Goal: Information Seeking & Learning: Learn about a topic

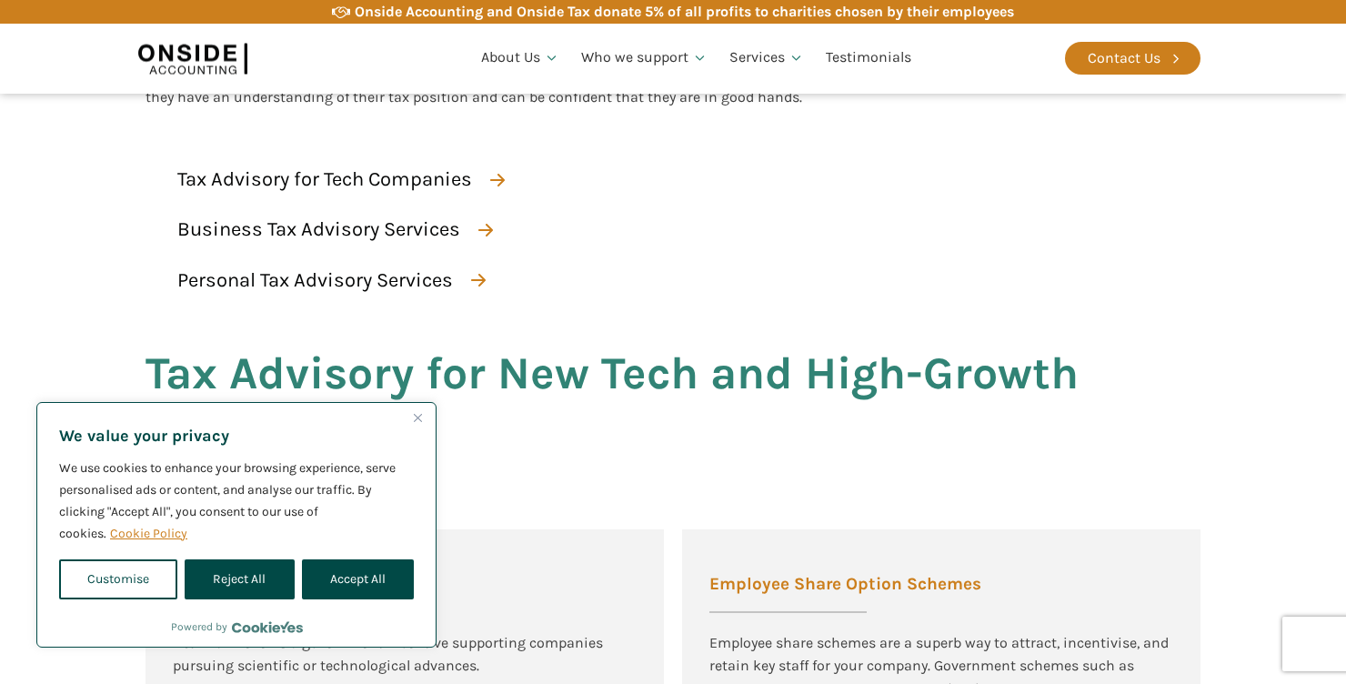
scroll to position [793, 0]
click at [421, 418] on img "Close" at bounding box center [418, 418] width 8 height 8
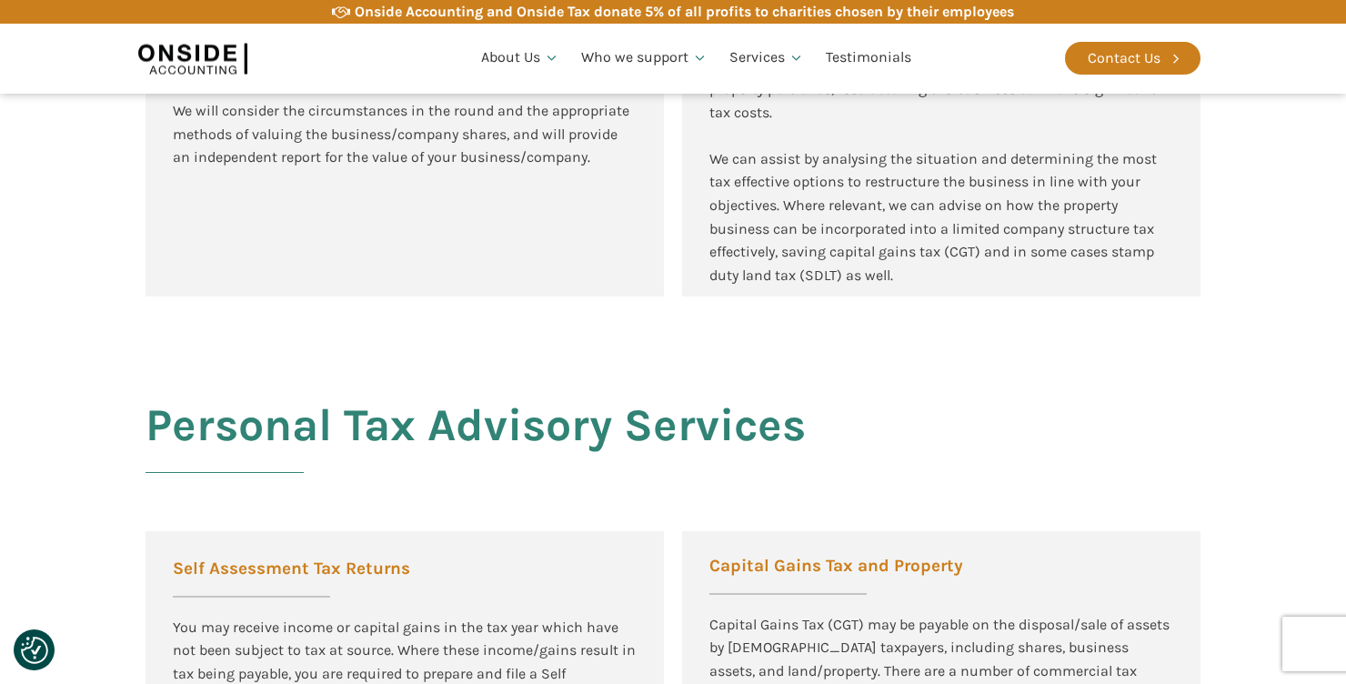
scroll to position [3127, 0]
drag, startPoint x: 417, startPoint y: 420, endPoint x: 427, endPoint y: 423, distance: 10.4
click at [427, 423] on h2 "Personal Tax Advisory Services" at bounding box center [476, 445] width 660 height 95
drag, startPoint x: 610, startPoint y: 428, endPoint x: 621, endPoint y: 428, distance: 11.8
click at [621, 428] on h2 "Personal Tax Advisory Services" at bounding box center [476, 445] width 660 height 95
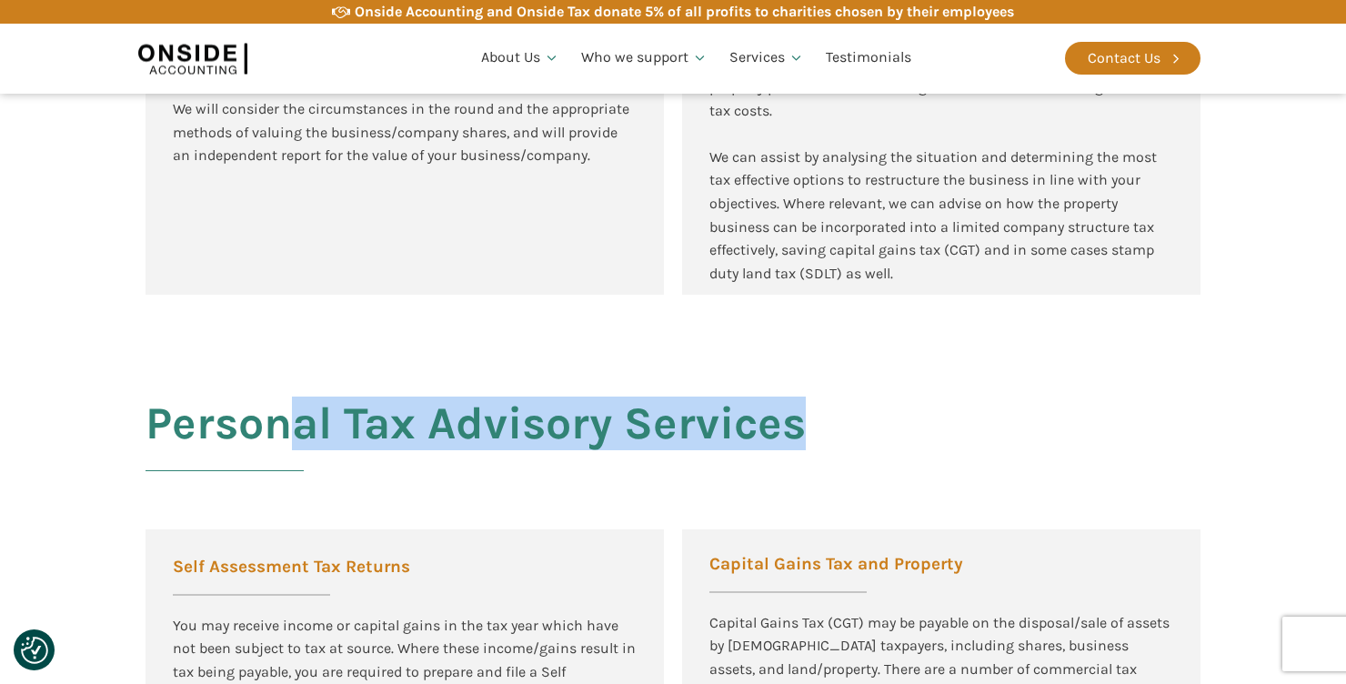
drag, startPoint x: 802, startPoint y: 428, endPoint x: 295, endPoint y: 406, distance: 508.2
click at [295, 406] on h2 "Personal Tax Advisory Services" at bounding box center [476, 445] width 660 height 95
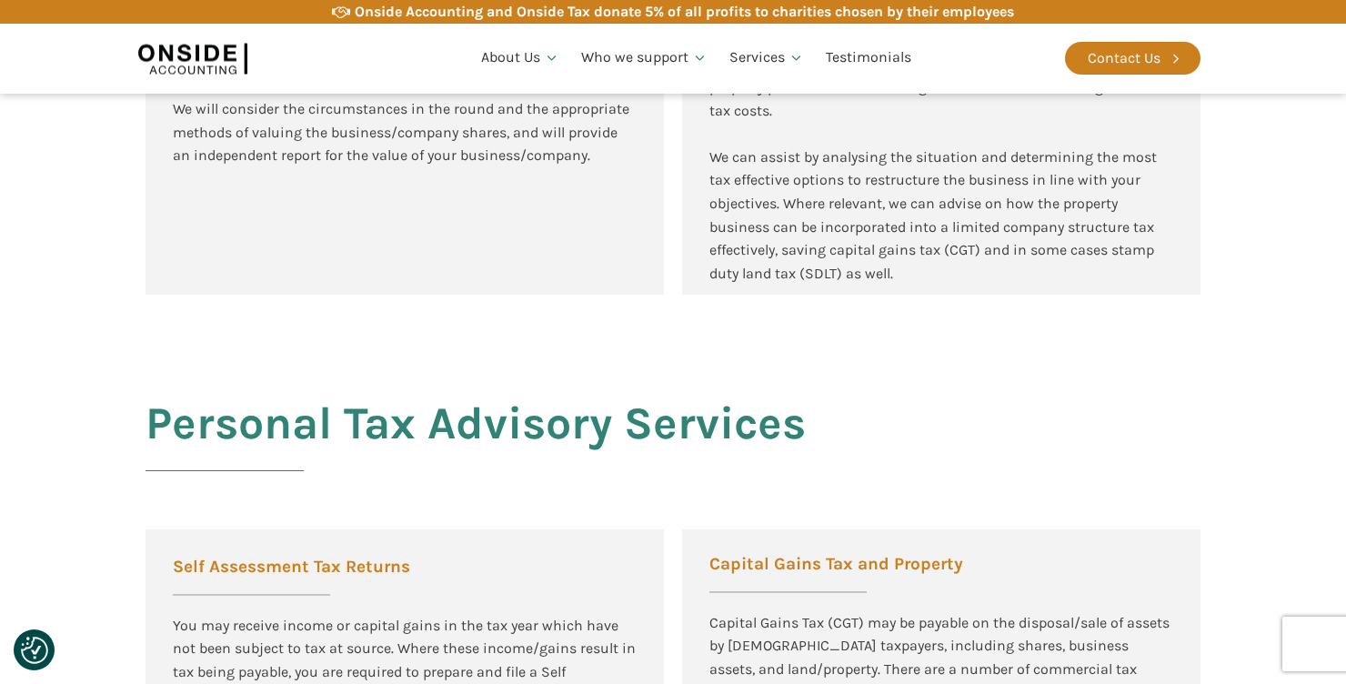
click at [237, 427] on h2 "Personal Tax Advisory Services" at bounding box center [476, 445] width 660 height 95
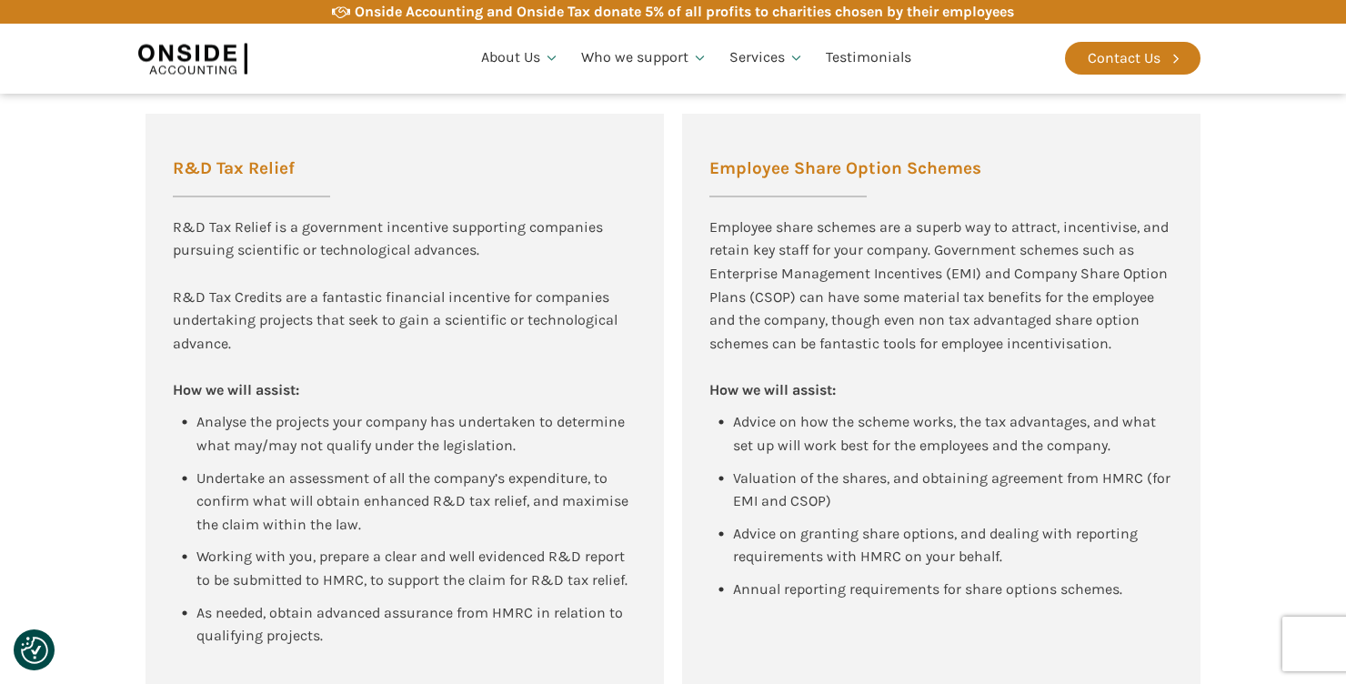
scroll to position [1216, 0]
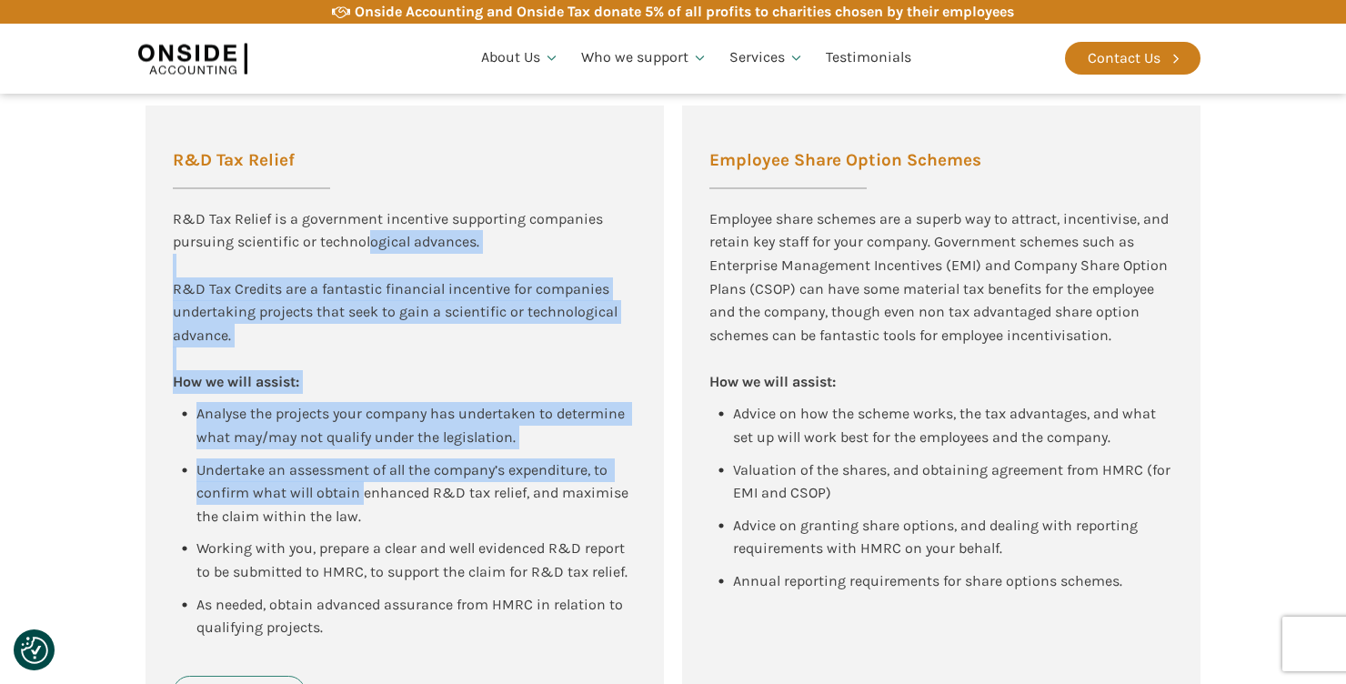
drag, startPoint x: 370, startPoint y: 238, endPoint x: 365, endPoint y: 490, distance: 252.1
click at [364, 486] on div "R&D Tax Relief R&D Tax Relief is a government incentive supporting companies pu…" at bounding box center [405, 426] width 519 height 640
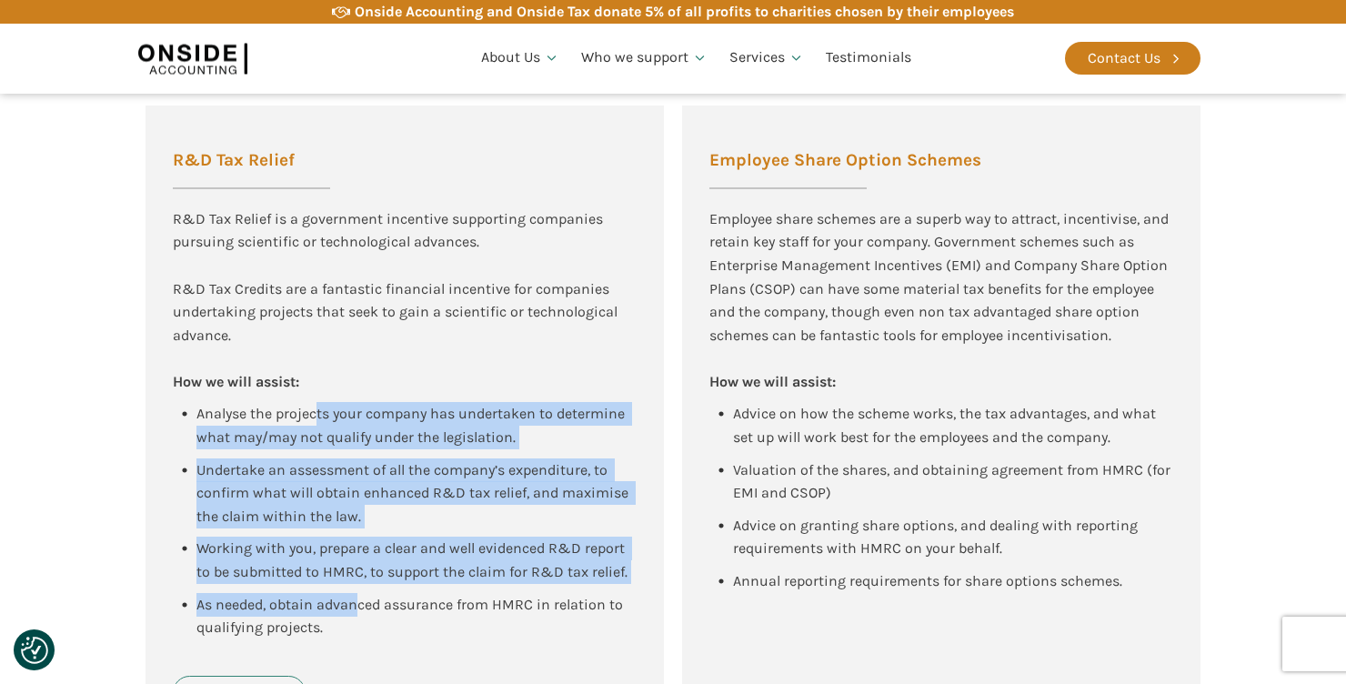
drag, startPoint x: 355, startPoint y: 603, endPoint x: 320, endPoint y: 413, distance: 193.3
click at [320, 413] on div "Analyse the projects your company has undertaken to determine what may/may not …" at bounding box center [405, 520] width 464 height 237
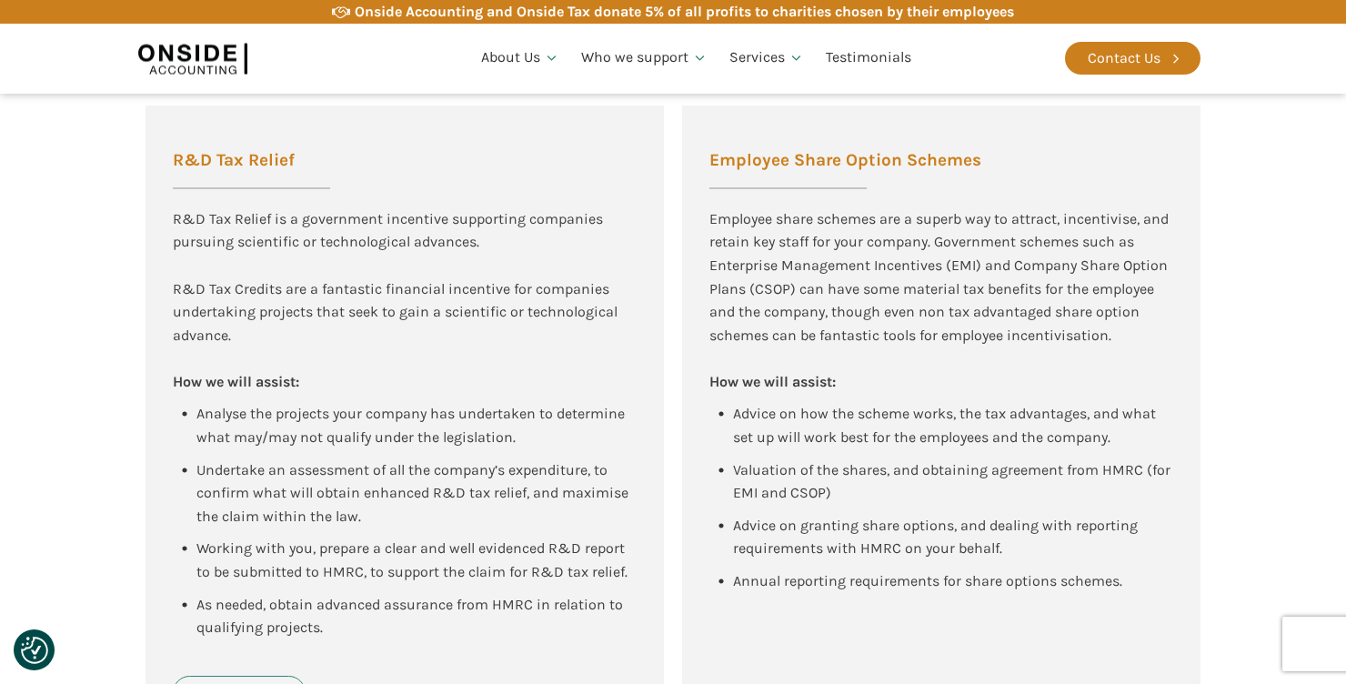
click at [240, 343] on div "R&D Tax Credits are a fantastic financial incentive for companies undertaking p…" at bounding box center [405, 312] width 464 height 70
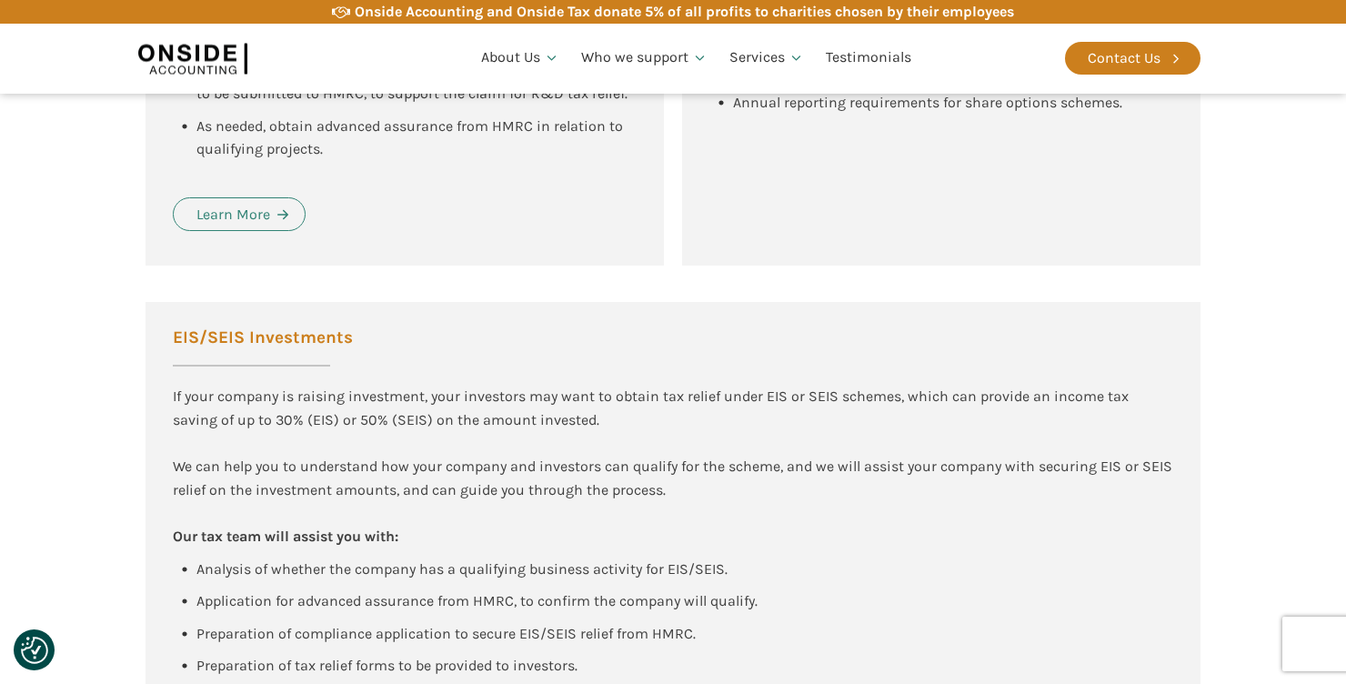
scroll to position [1696, 0]
drag, startPoint x: 220, startPoint y: 338, endPoint x: 244, endPoint y: 478, distance: 142.1
click at [241, 465] on div "EIS/SEIS Investments If your company is raising investment, your investors may …" at bounding box center [673, 497] width 1055 height 393
click at [270, 531] on b "Our tax team will assist you with:" at bounding box center [286, 535] width 226 height 17
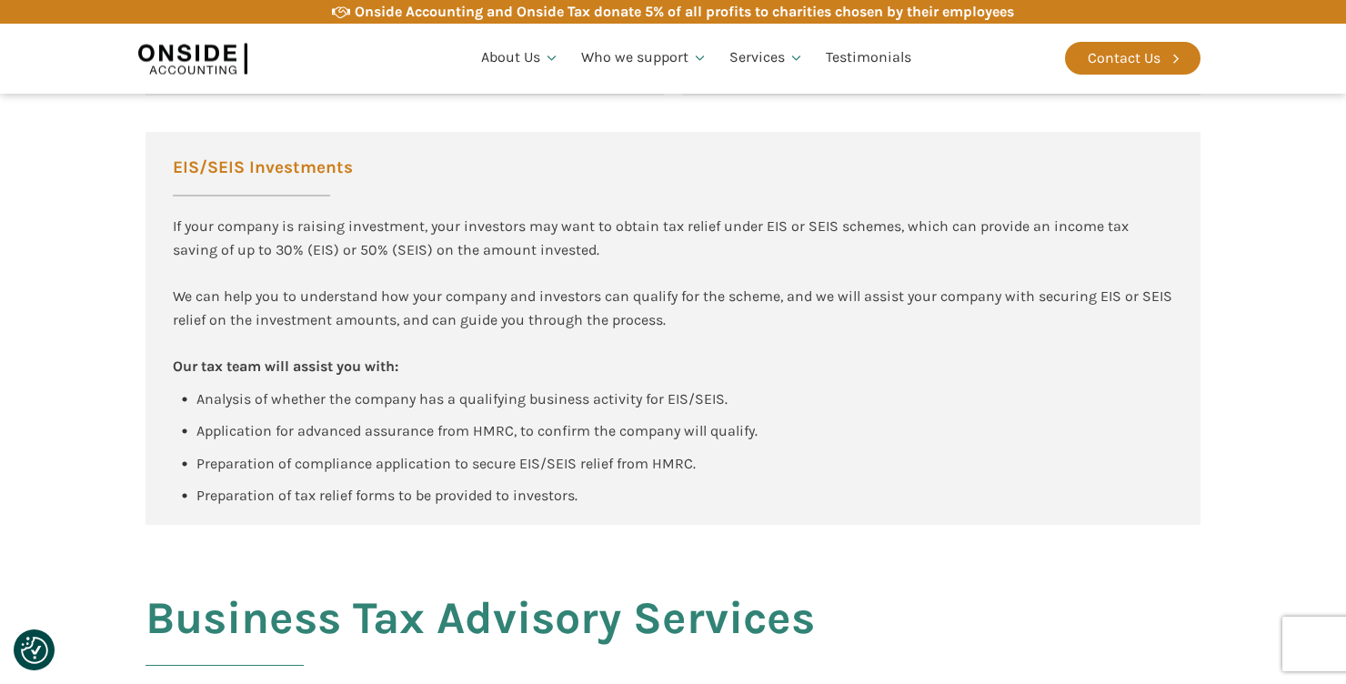
scroll to position [1870, 0]
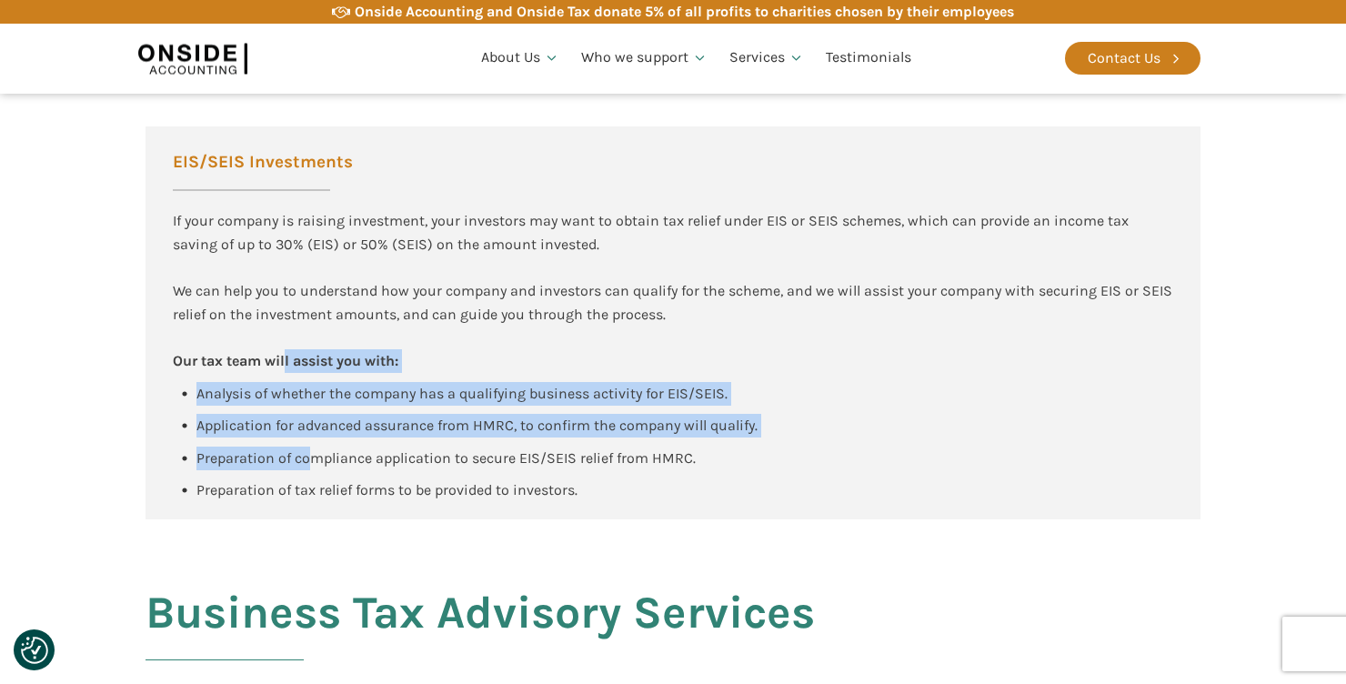
drag, startPoint x: 287, startPoint y: 359, endPoint x: 313, endPoint y: 470, distance: 113.9
click at [312, 468] on div "EIS/SEIS Investments If your company is raising investment, your investors may …" at bounding box center [673, 322] width 1055 height 393
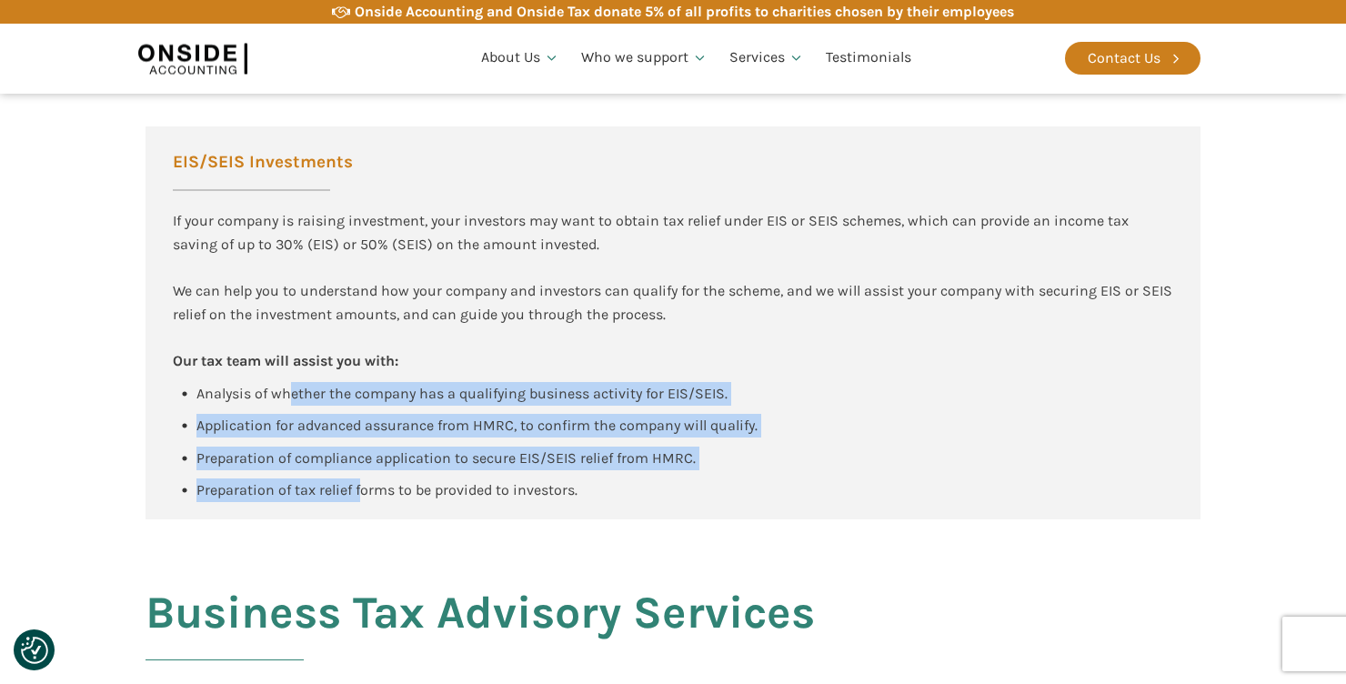
drag, startPoint x: 358, startPoint y: 492, endPoint x: 288, endPoint y: 399, distance: 116.3
click at [288, 399] on div "EIS/SEIS Investments If your company is raising investment, your investors may …" at bounding box center [673, 322] width 1055 height 393
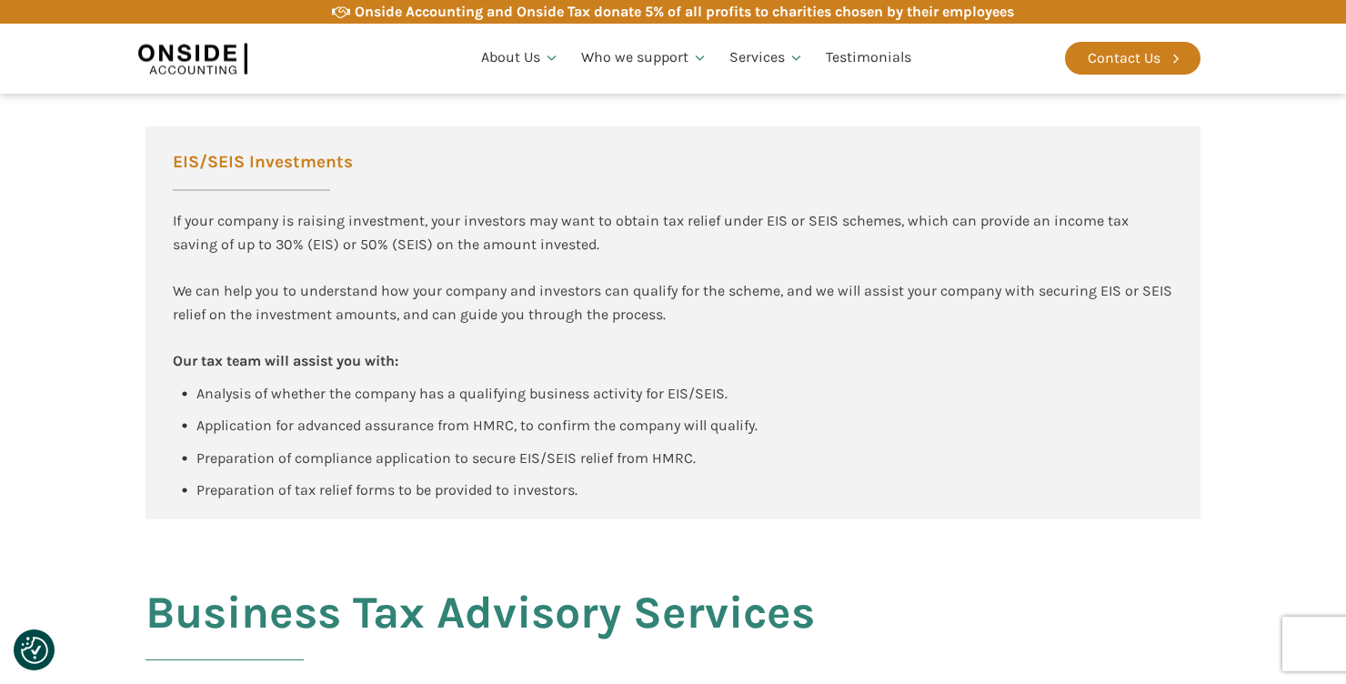
click at [247, 373] on div "EIS/SEIS Investments If your company is raising investment, your investors may …" at bounding box center [673, 322] width 1055 height 393
drag, startPoint x: 591, startPoint y: 491, endPoint x: 166, endPoint y: 369, distance: 442.0
click at [166, 369] on div "EIS/SEIS Investments If your company is raising investment, your investors may …" at bounding box center [673, 322] width 1055 height 393
click at [223, 369] on div "If your company is raising investment, your investors may want to obtain tax re…" at bounding box center [673, 290] width 1001 height 163
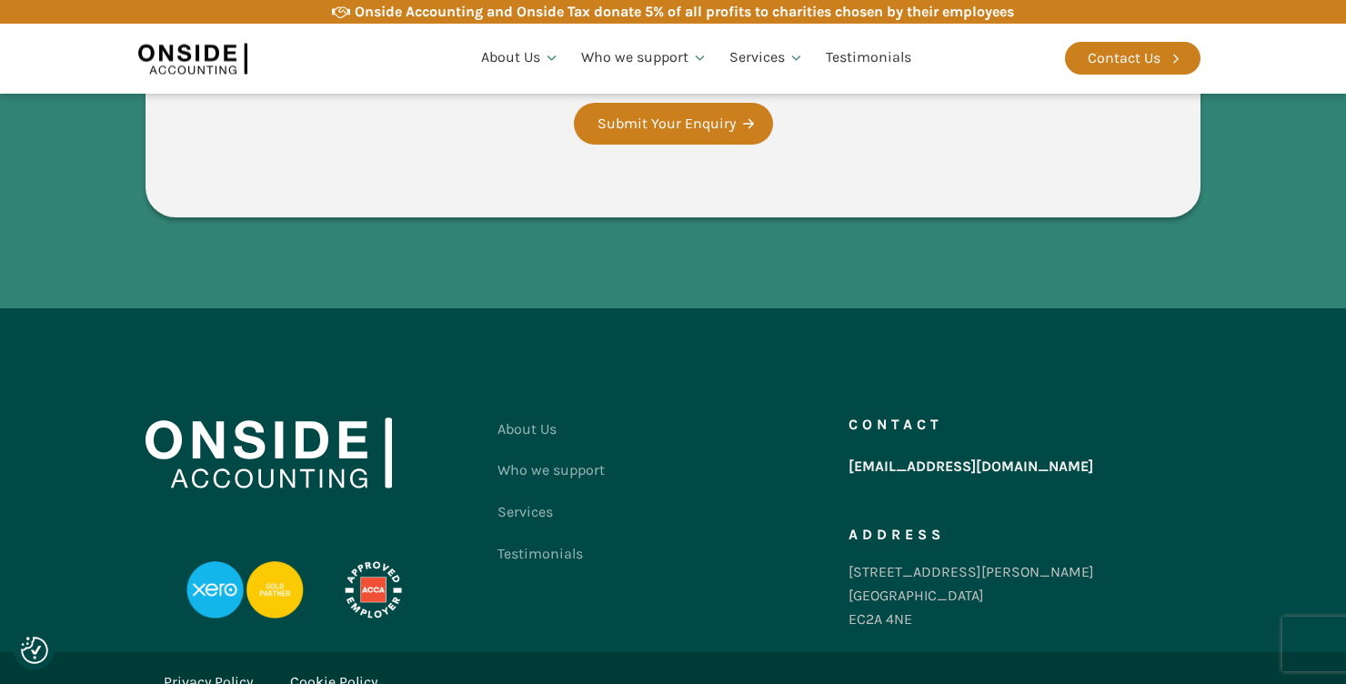
scroll to position [4847, 0]
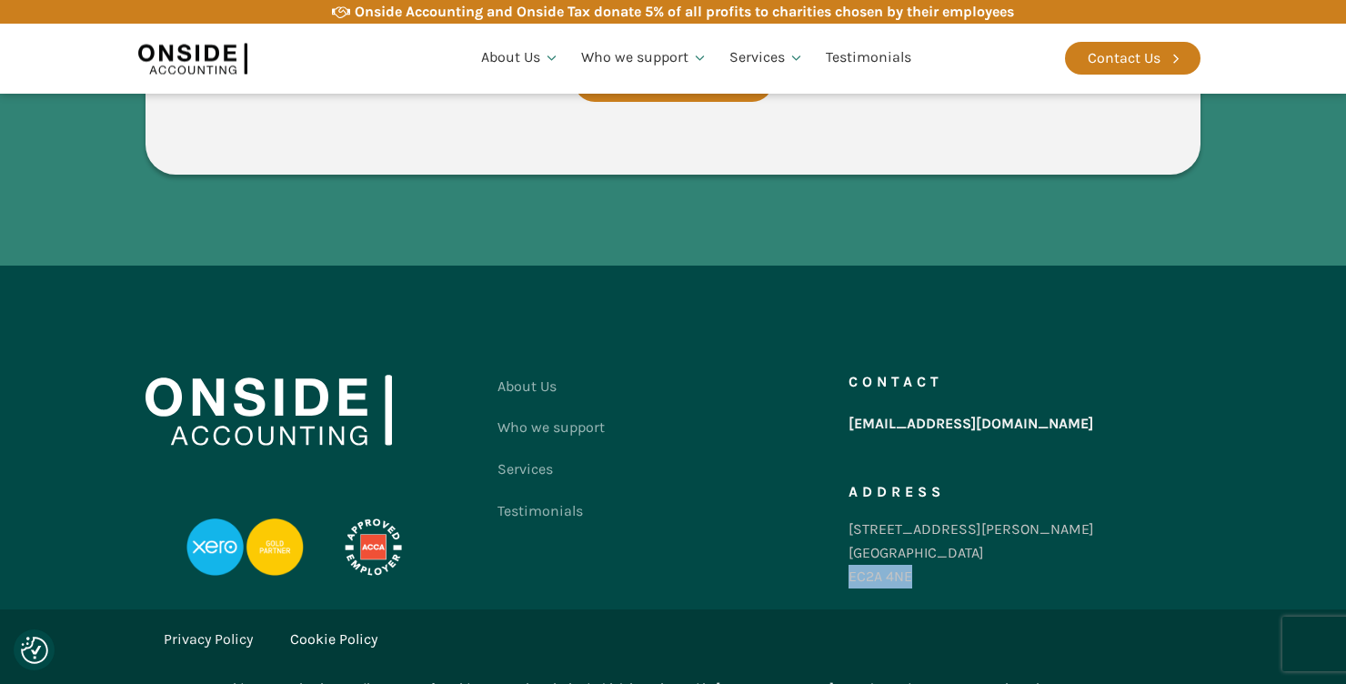
drag, startPoint x: 920, startPoint y: 555, endPoint x: 851, endPoint y: 554, distance: 69.1
click at [851, 554] on div "[STREET_ADDRESS][PERSON_NAME]" at bounding box center [972, 553] width 246 height 70
copy div "EC2A 4NE"
